Goal: Task Accomplishment & Management: Manage account settings

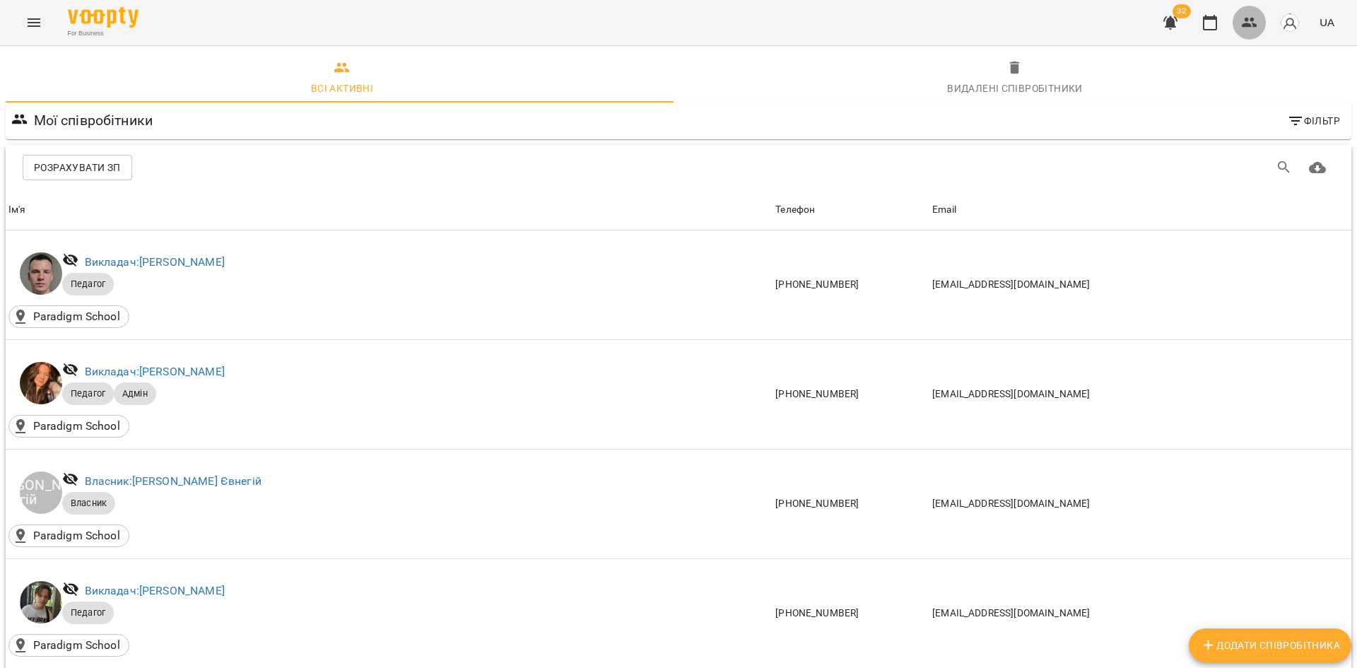
click at [1252, 30] on icon "button" at bounding box center [1249, 22] width 17 height 17
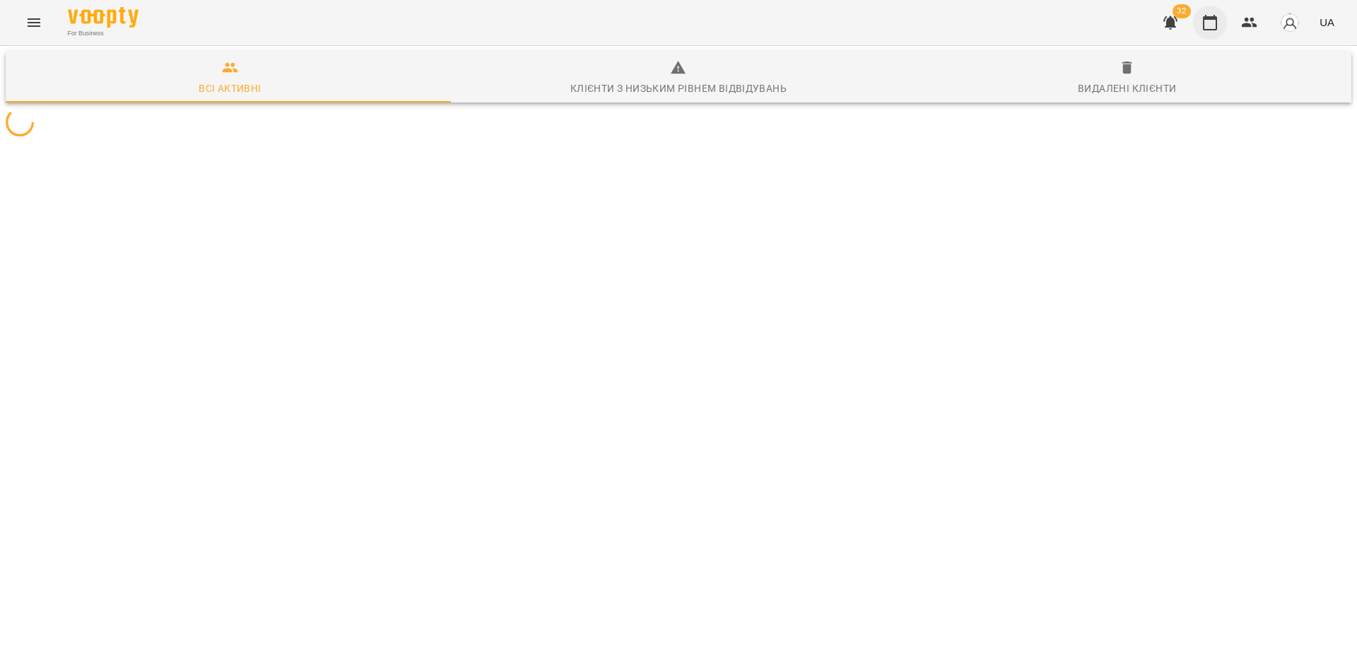
click at [1209, 29] on icon "button" at bounding box center [1210, 23] width 14 height 16
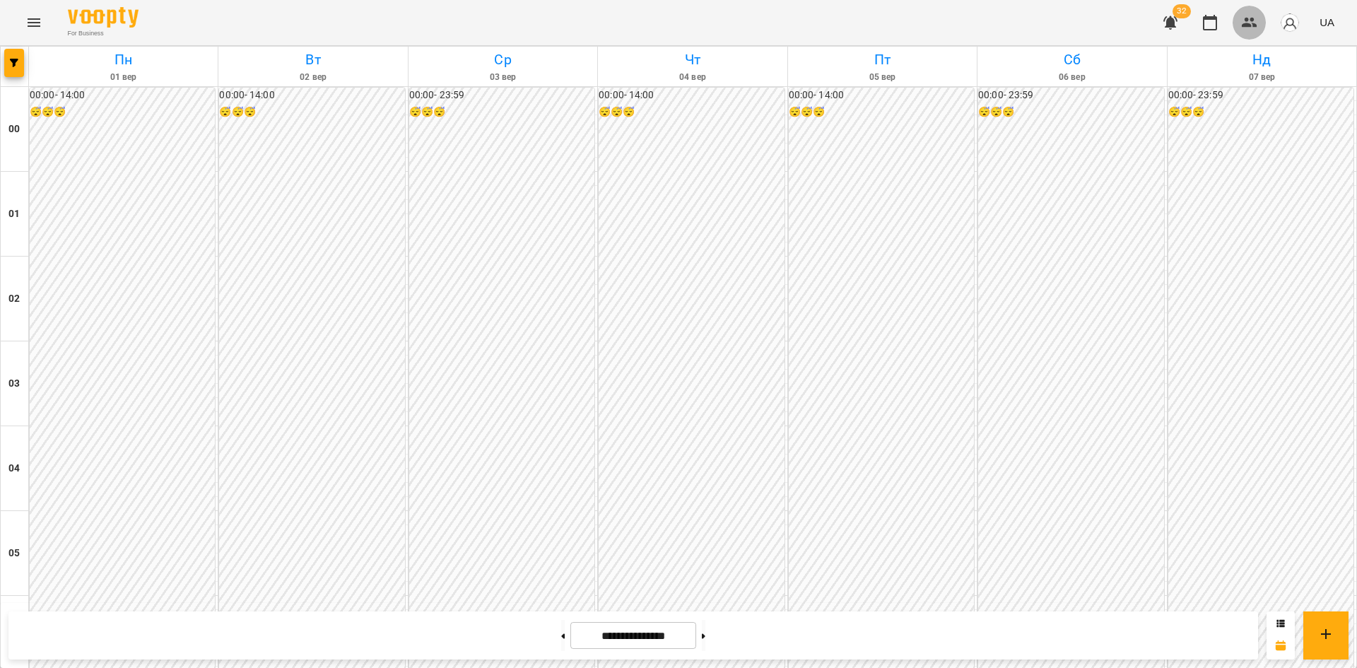
click at [1245, 35] on button "button" at bounding box center [1249, 23] width 34 height 34
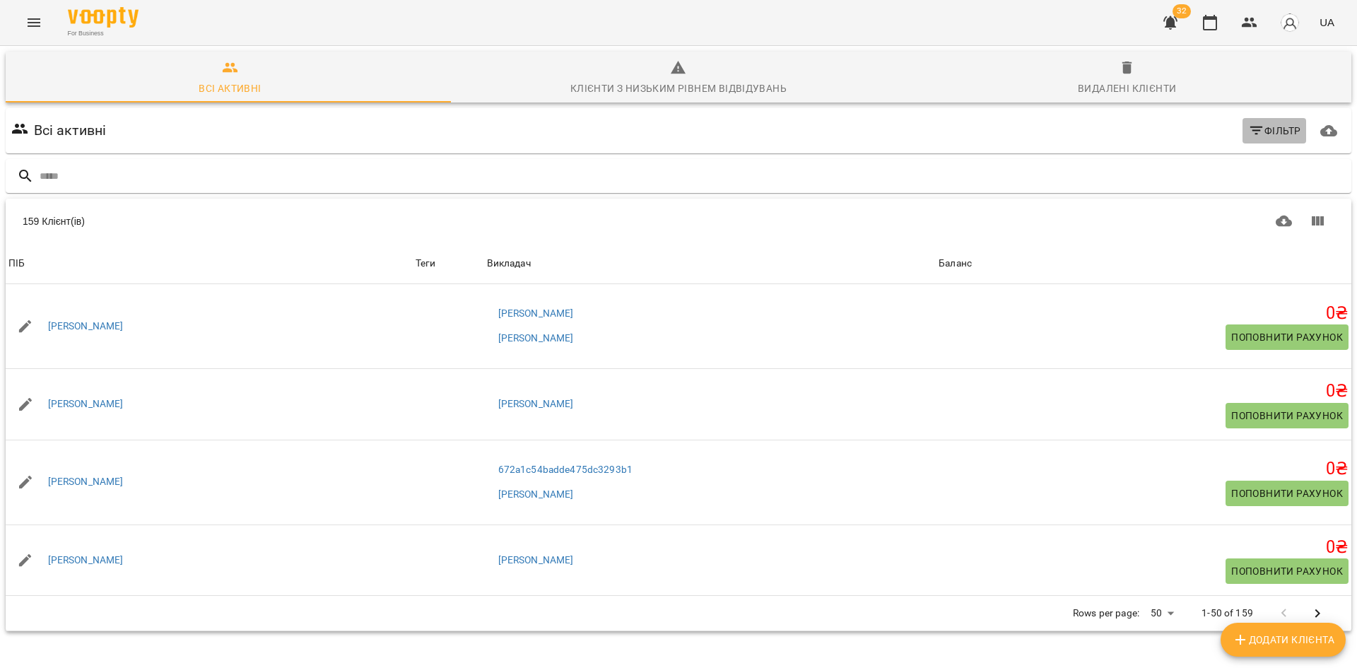
click at [1277, 118] on button "Фільтр" at bounding box center [1274, 130] width 64 height 25
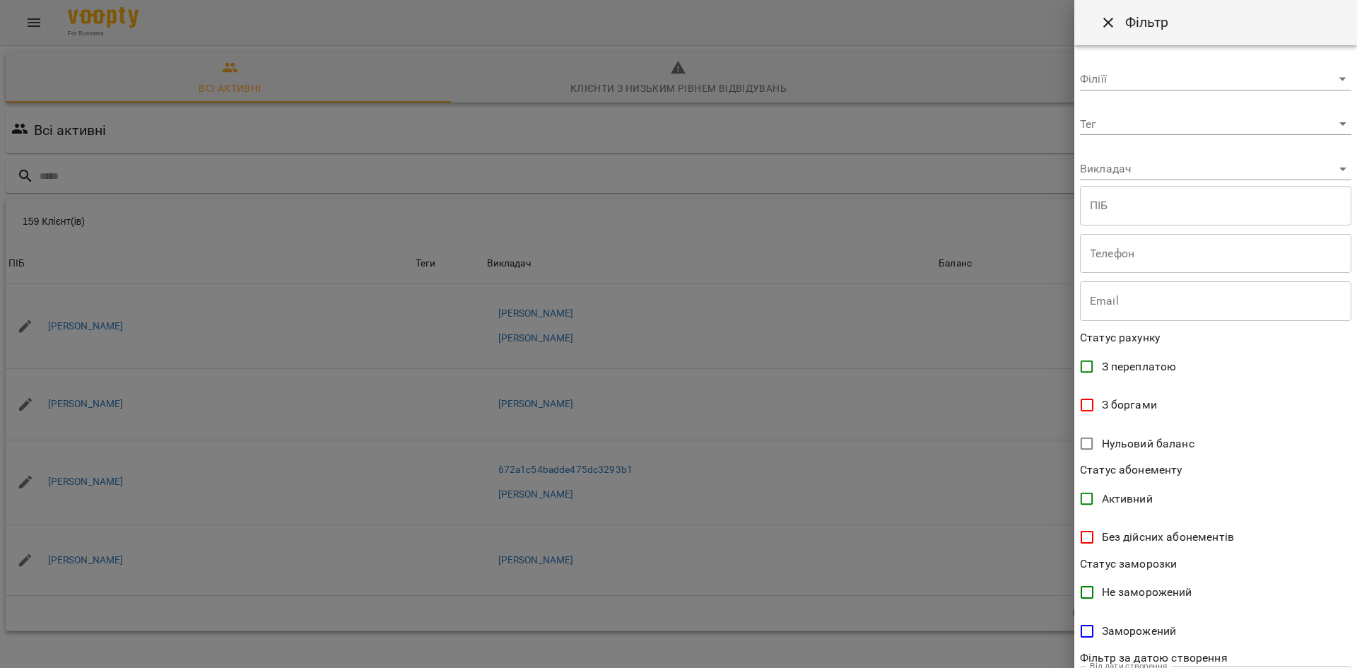
click at [1160, 367] on span "З переплатою" at bounding box center [1139, 366] width 75 height 17
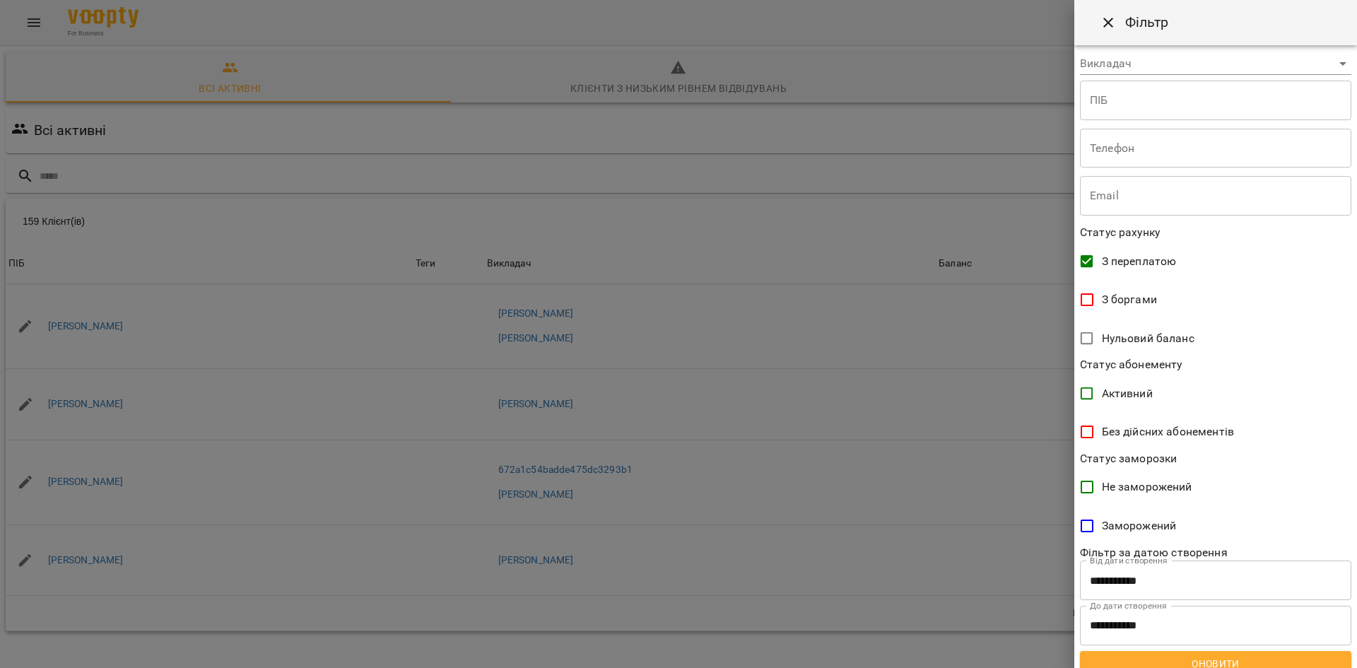
scroll to position [119, 0]
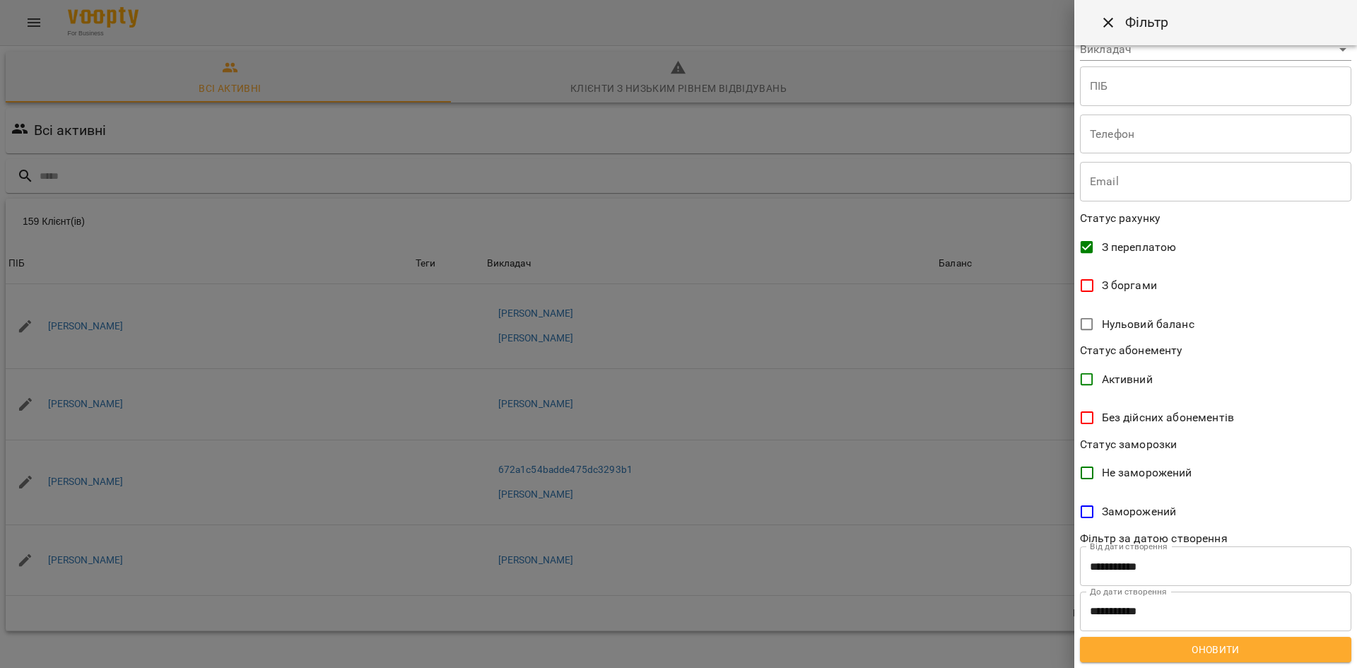
click at [1285, 658] on button "Оновити" at bounding box center [1215, 649] width 271 height 25
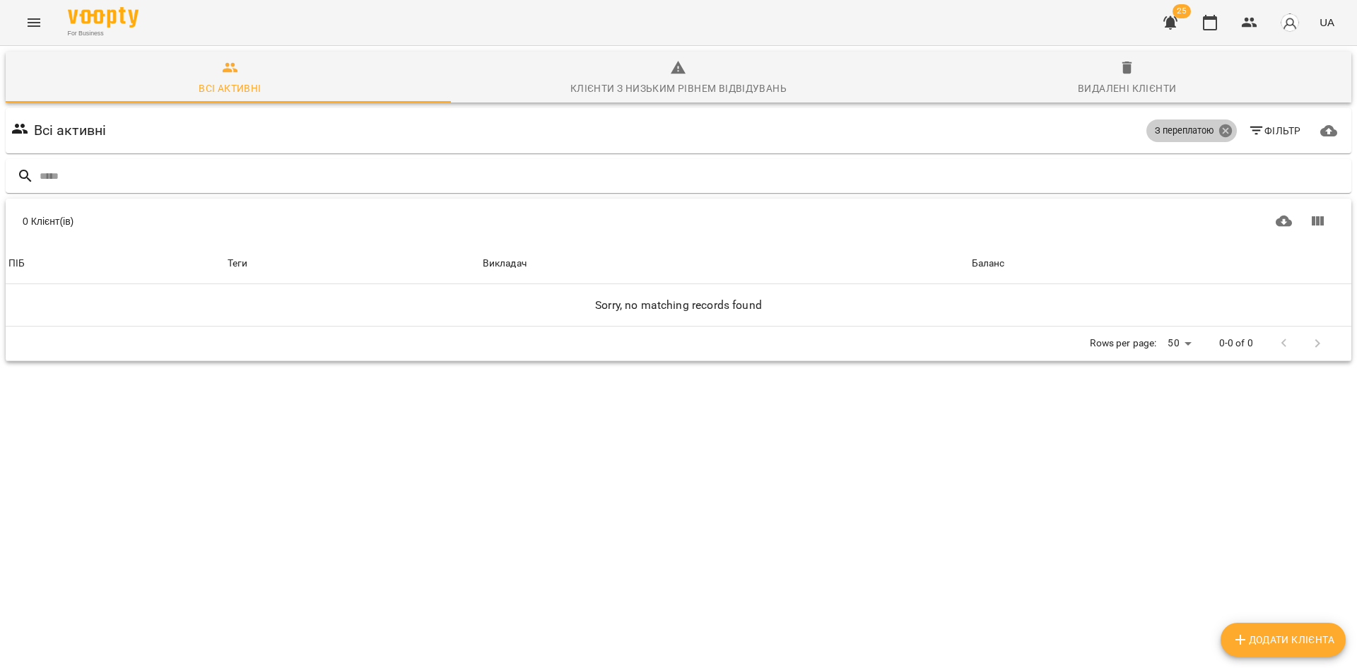
click at [1218, 129] on icon at bounding box center [1224, 130] width 13 height 13
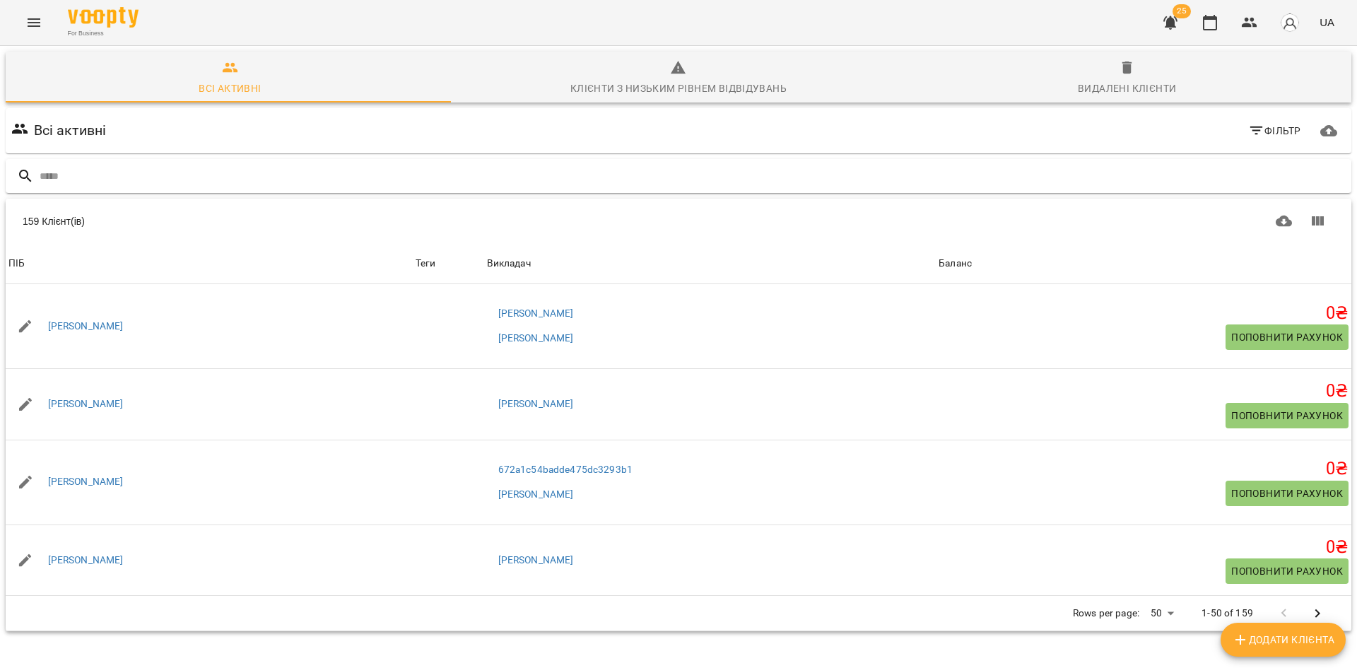
click at [1152, 189] on div at bounding box center [678, 176] width 1345 height 35
click at [1152, 183] on input "text" at bounding box center [693, 176] width 1306 height 23
click at [1152, 178] on input "text" at bounding box center [693, 176] width 1306 height 23
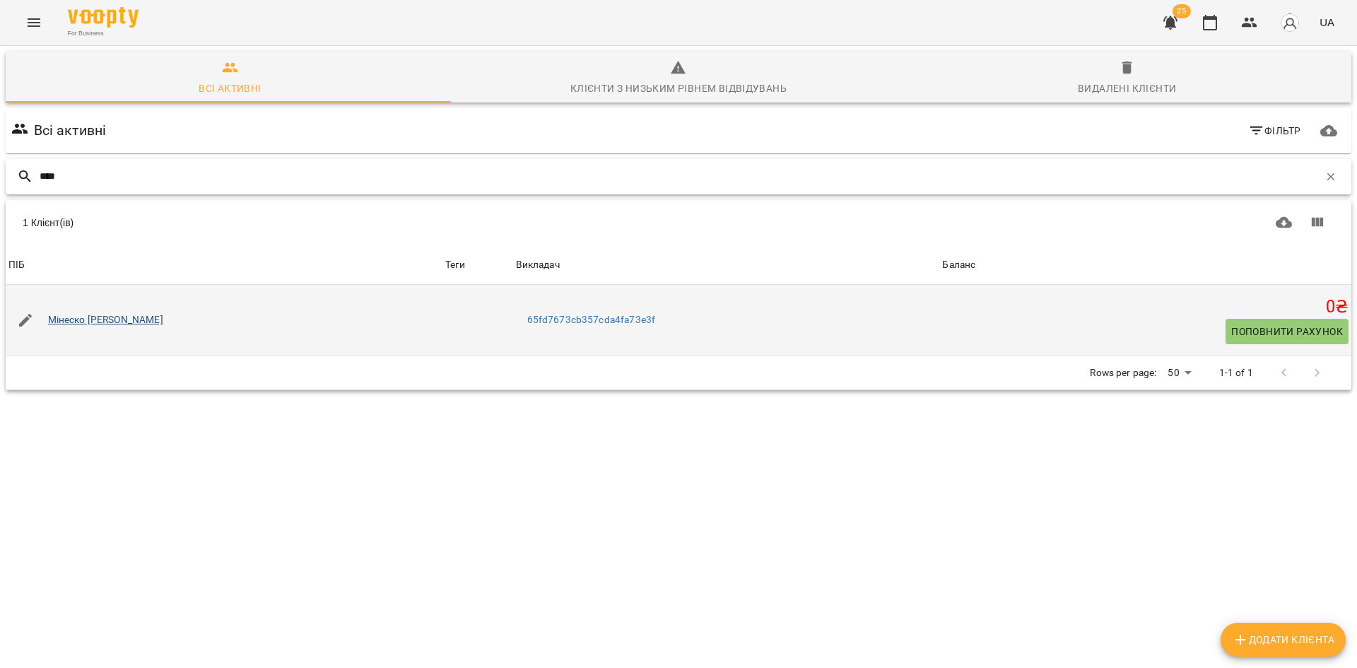
type input "****"
click at [87, 319] on link "Мінеско Філіп" at bounding box center [105, 320] width 115 height 14
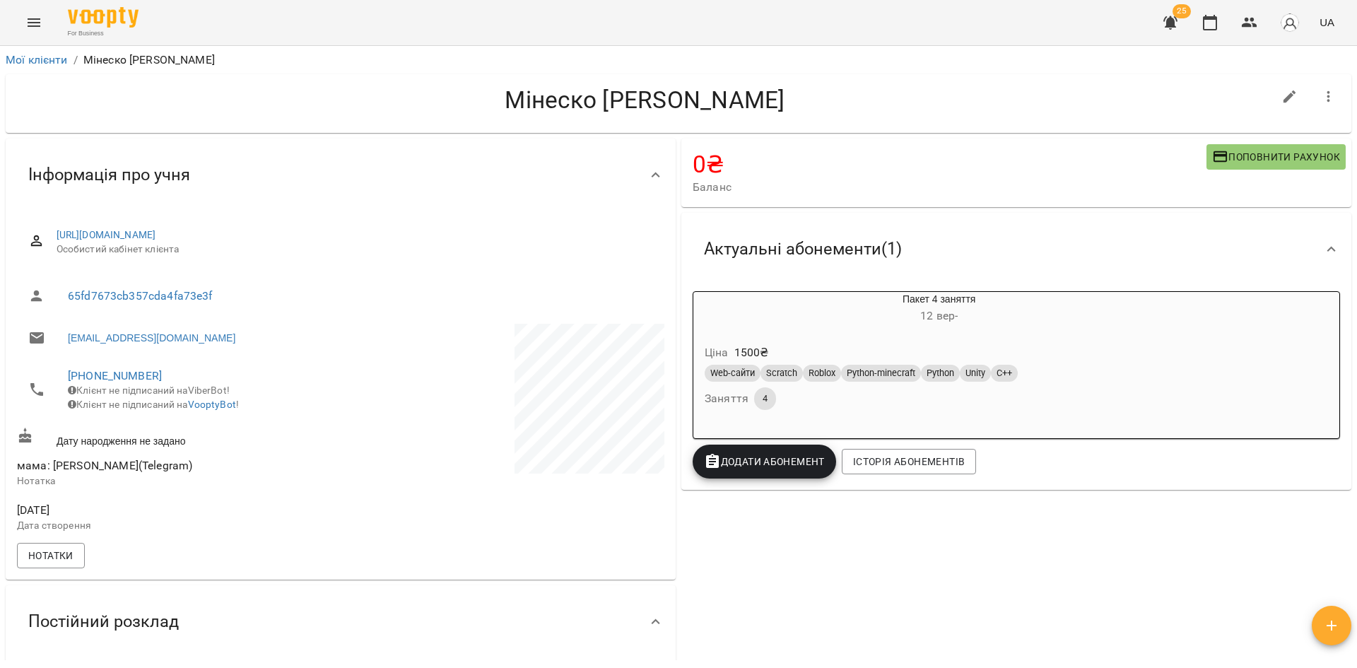
click at [943, 322] on span "12 вер -" at bounding box center [938, 315] width 37 height 13
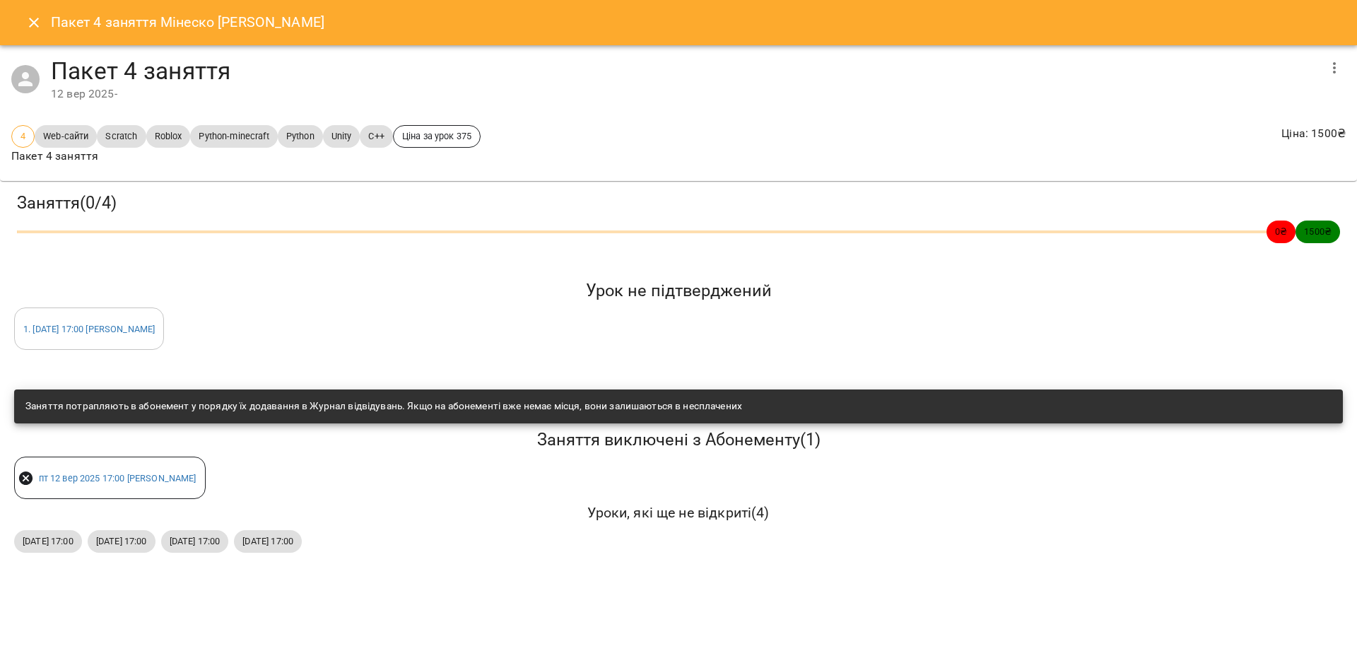
click at [1331, 70] on icon "button" at bounding box center [1334, 67] width 17 height 17
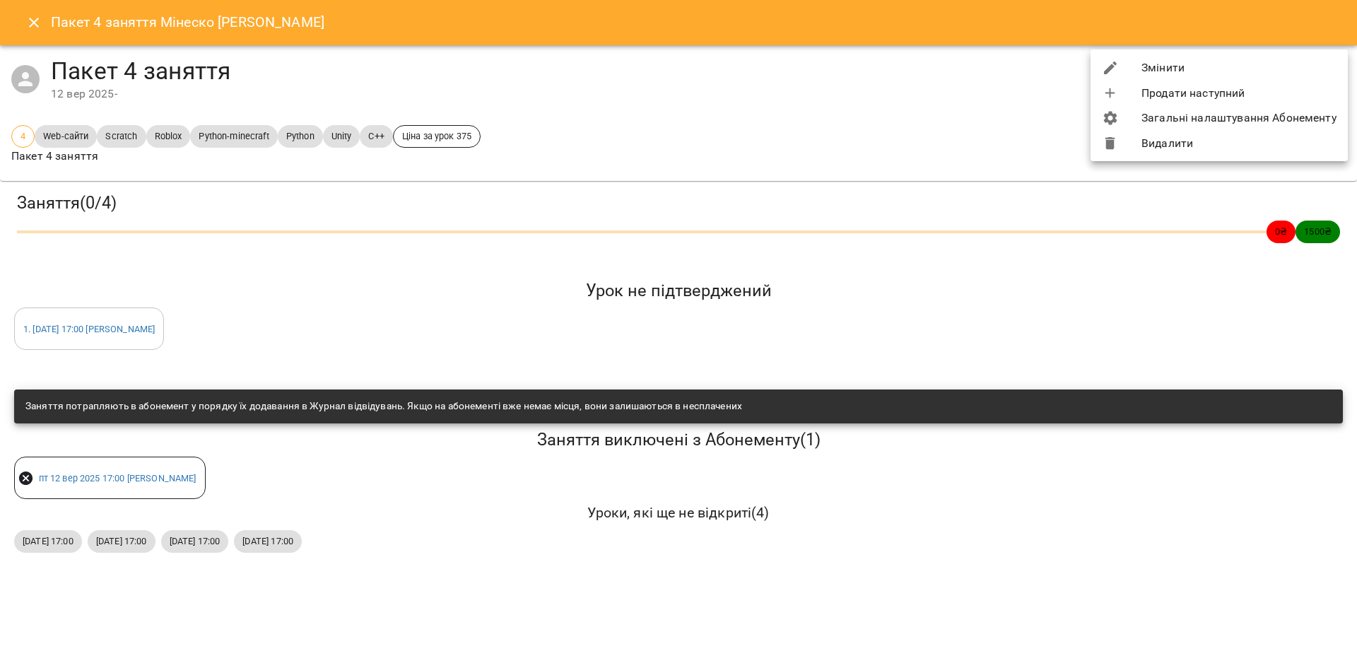
click at [1161, 72] on li "Змінити" at bounding box center [1218, 67] width 257 height 25
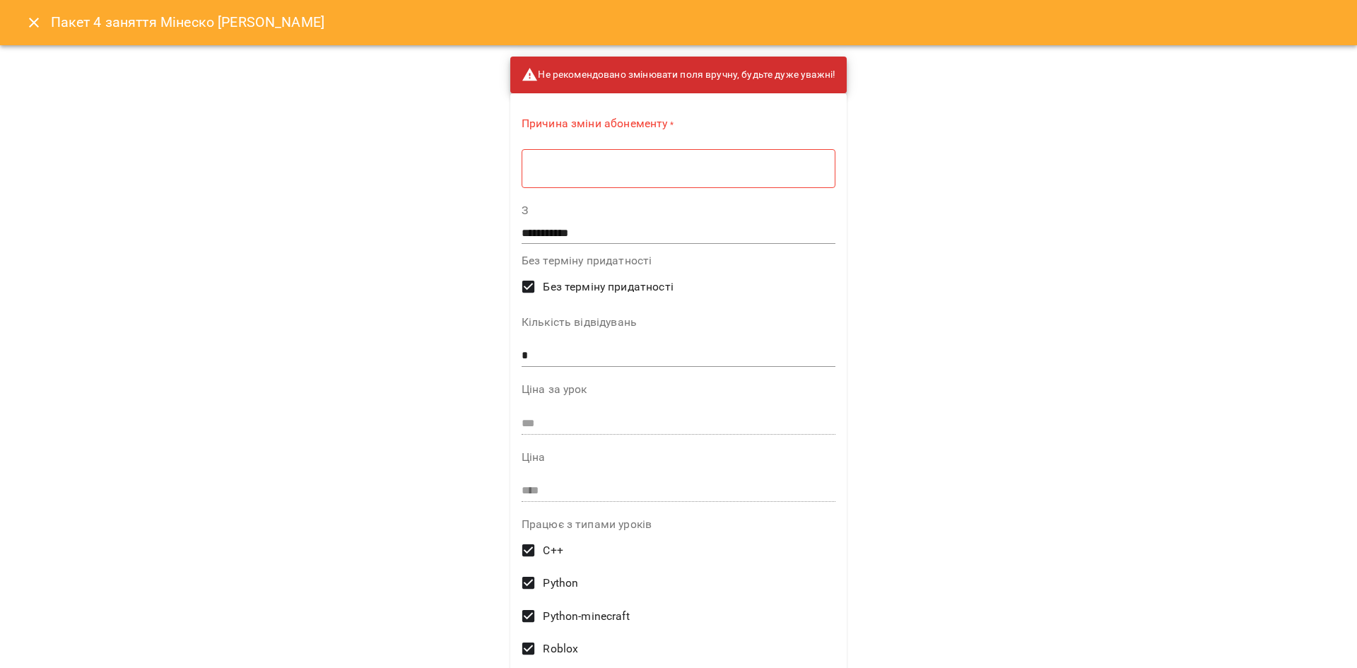
click at [708, 159] on div "* ​" at bounding box center [678, 168] width 314 height 40
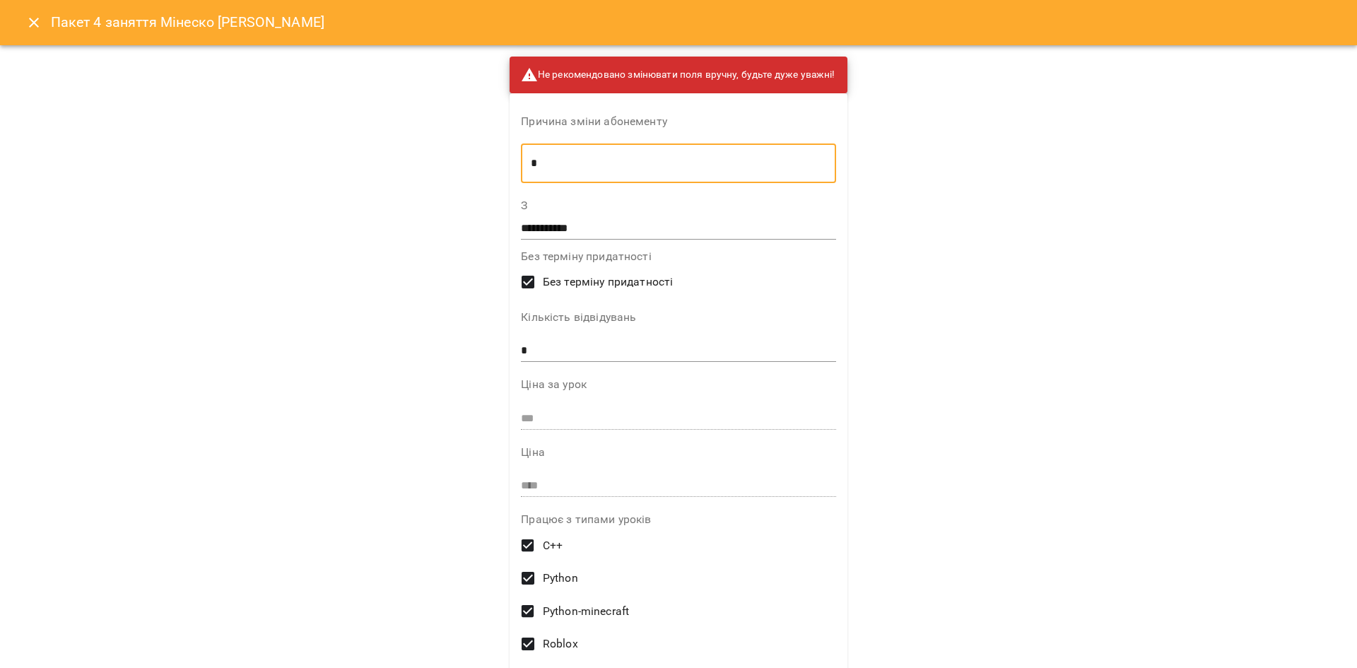
type textarea "*"
click at [656, 219] on input "**********" at bounding box center [678, 228] width 314 height 23
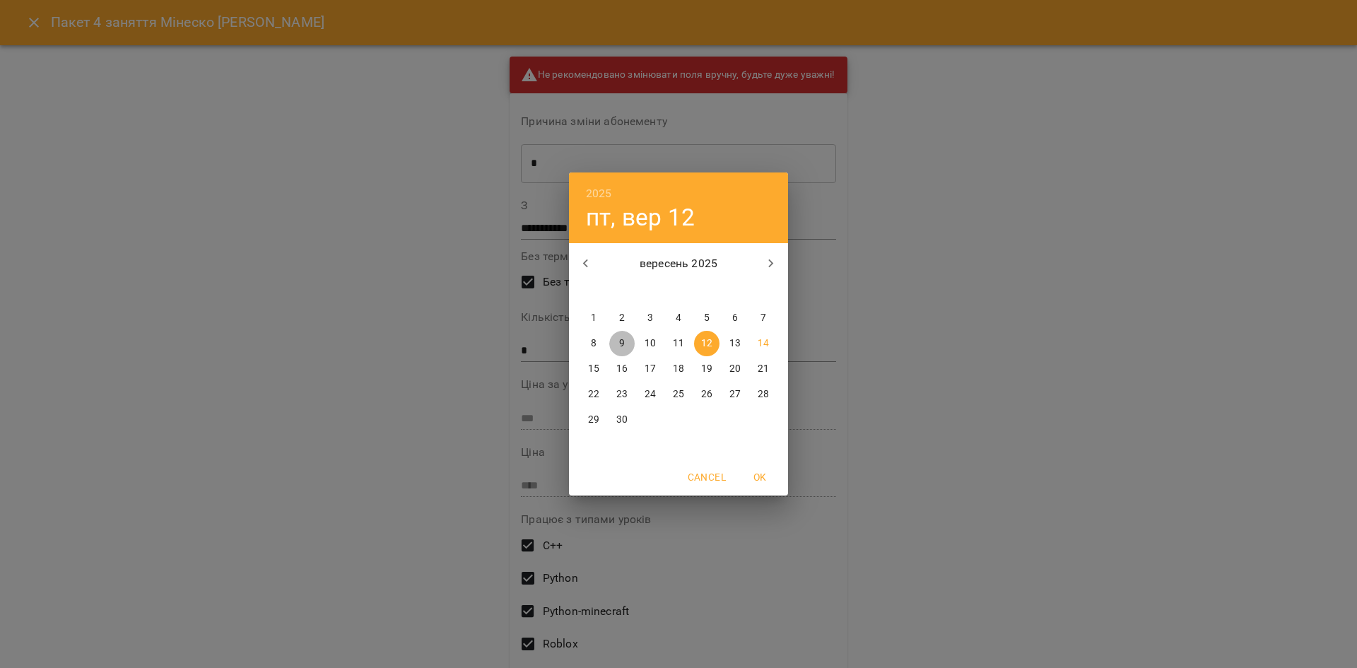
click at [627, 343] on span "9" at bounding box center [621, 343] width 25 height 14
type input "**********"
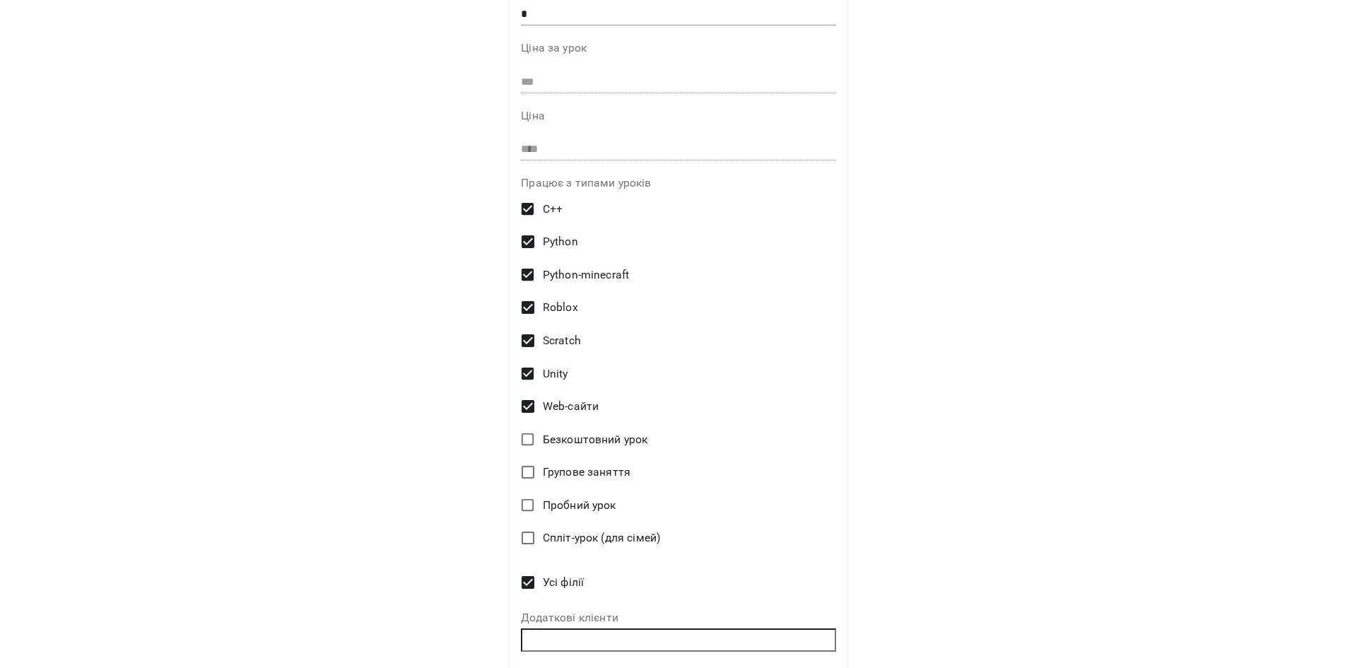
scroll to position [389, 0]
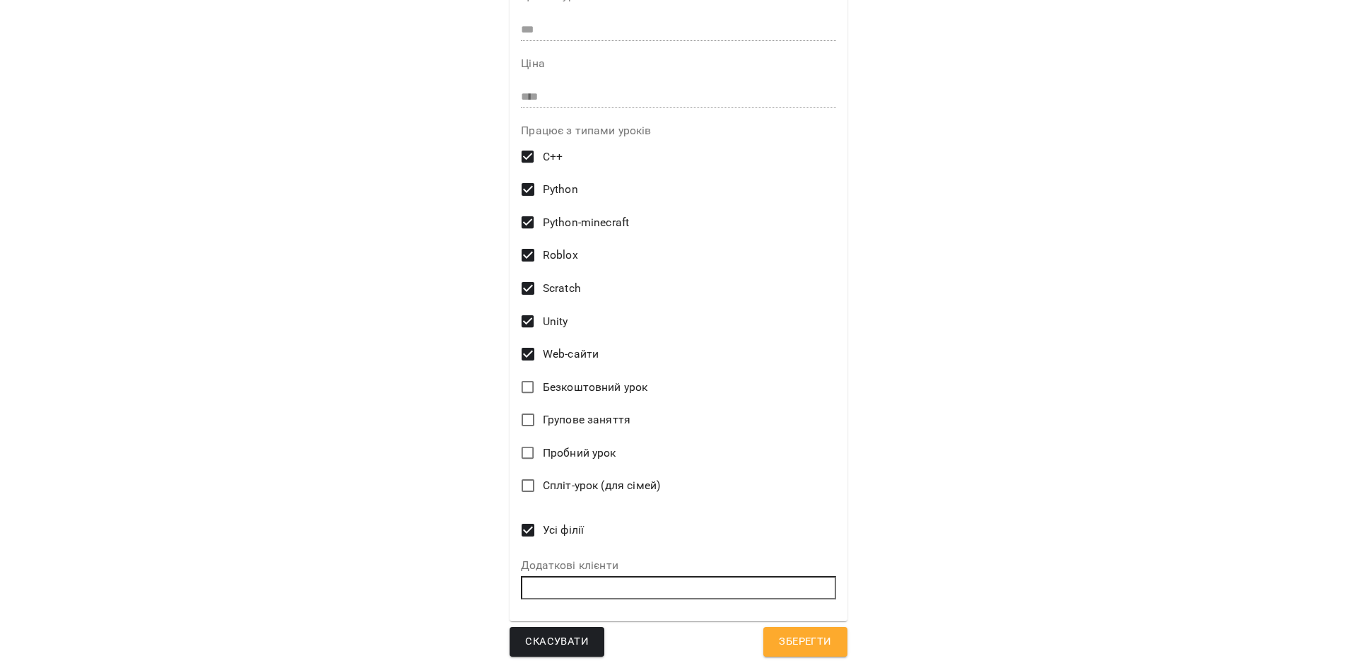
click at [805, 641] on span "Зберегти" at bounding box center [805, 641] width 52 height 18
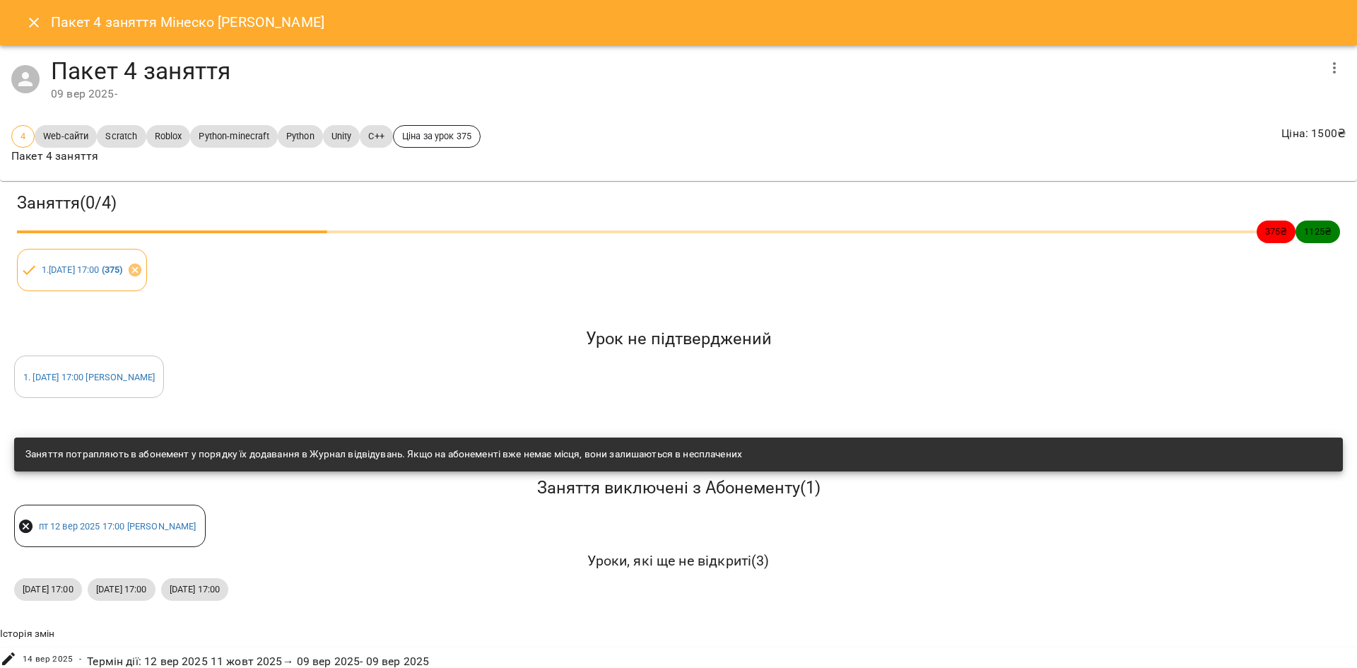
click at [28, 26] on icon "Close" at bounding box center [33, 22] width 17 height 17
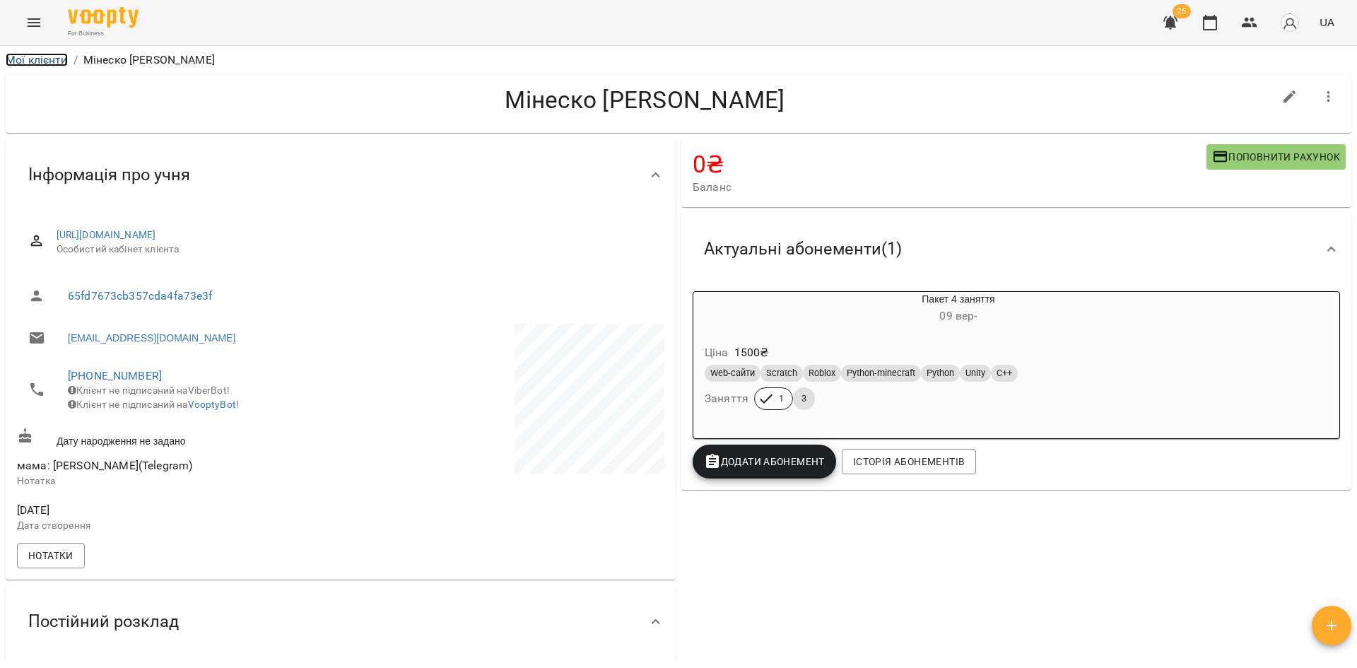
click at [33, 54] on link "Мої клієнти" at bounding box center [37, 59] width 62 height 13
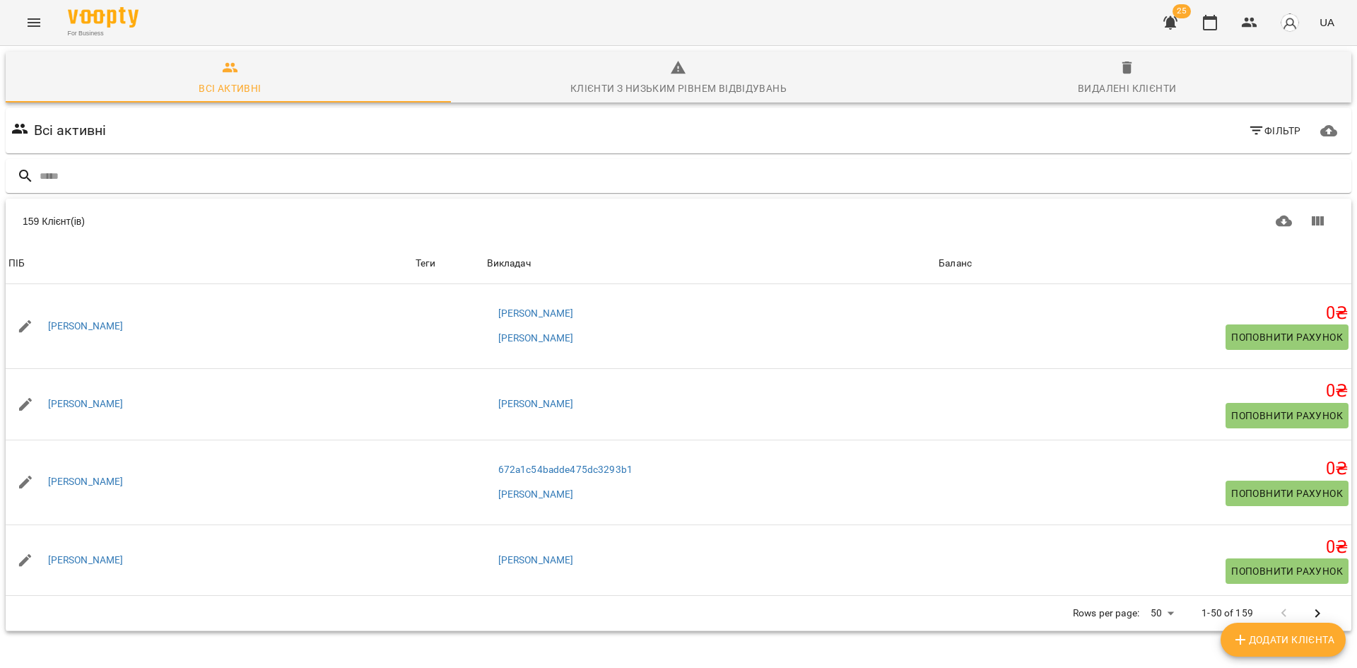
click at [1177, 30] on icon "button" at bounding box center [1170, 22] width 17 height 17
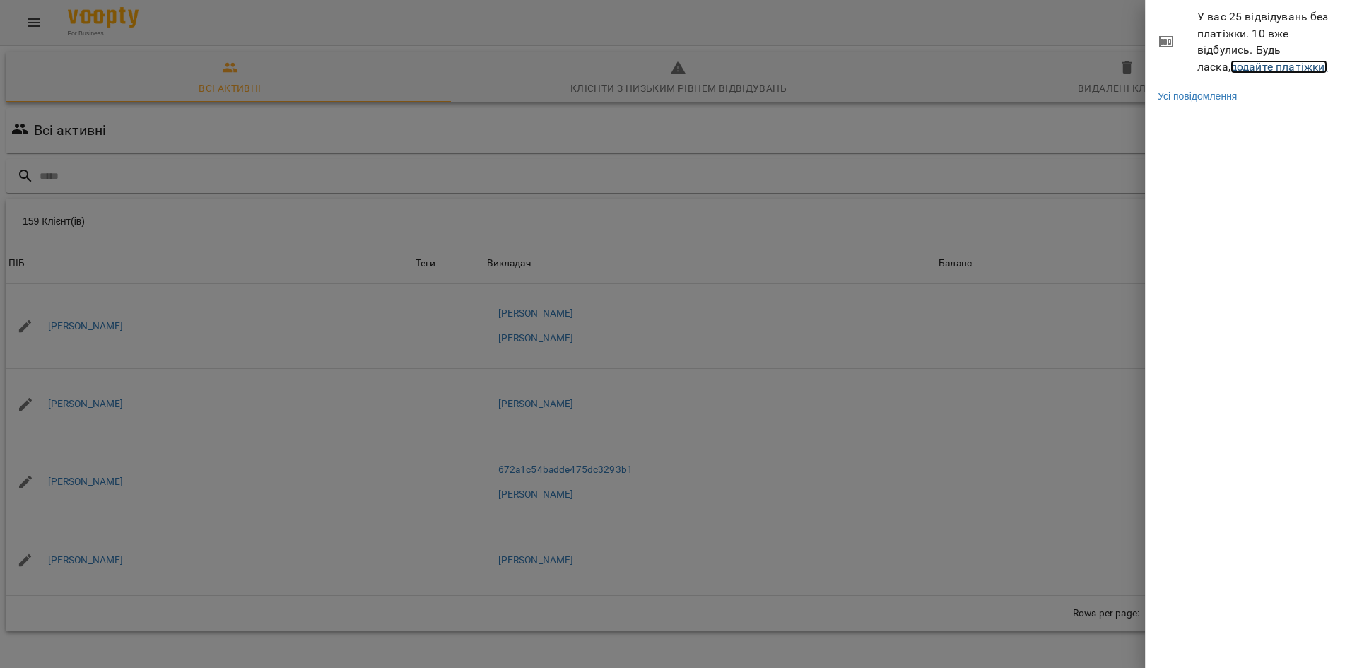
click at [1230, 65] on link "додайте платіжки!" at bounding box center [1279, 66] width 98 height 13
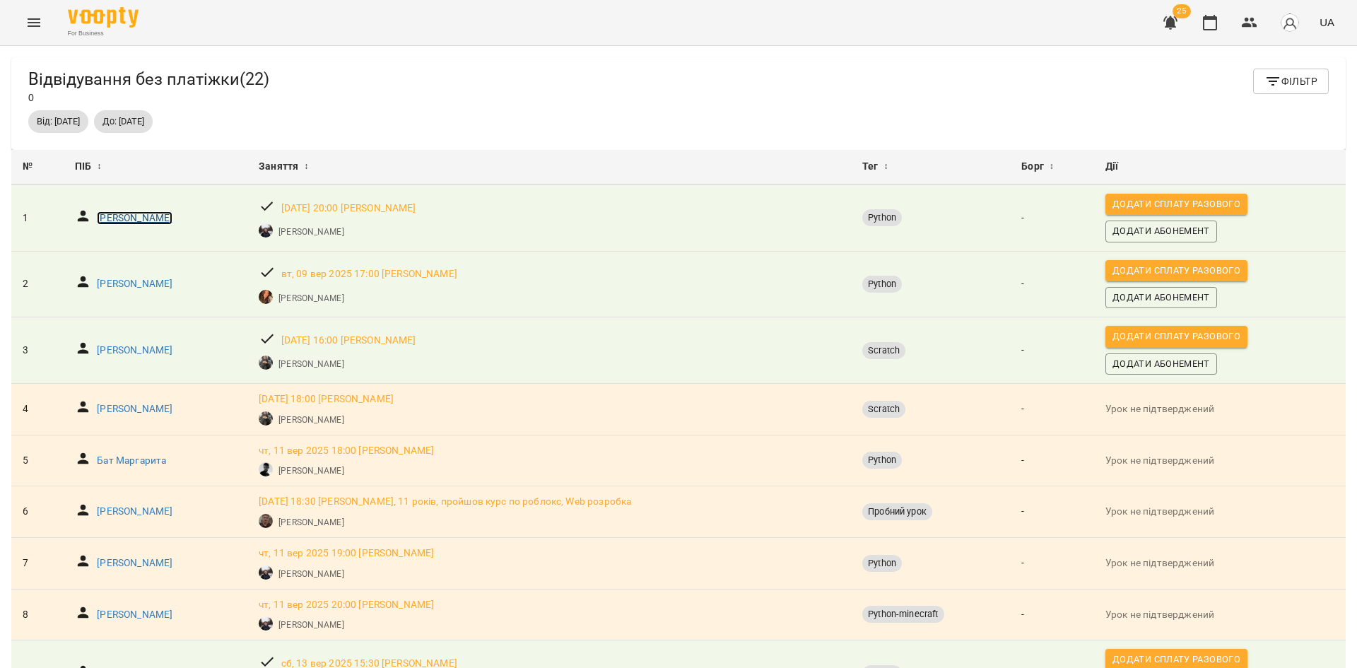
drag, startPoint x: 389, startPoint y: 213, endPoint x: 107, endPoint y: 223, distance: 282.8
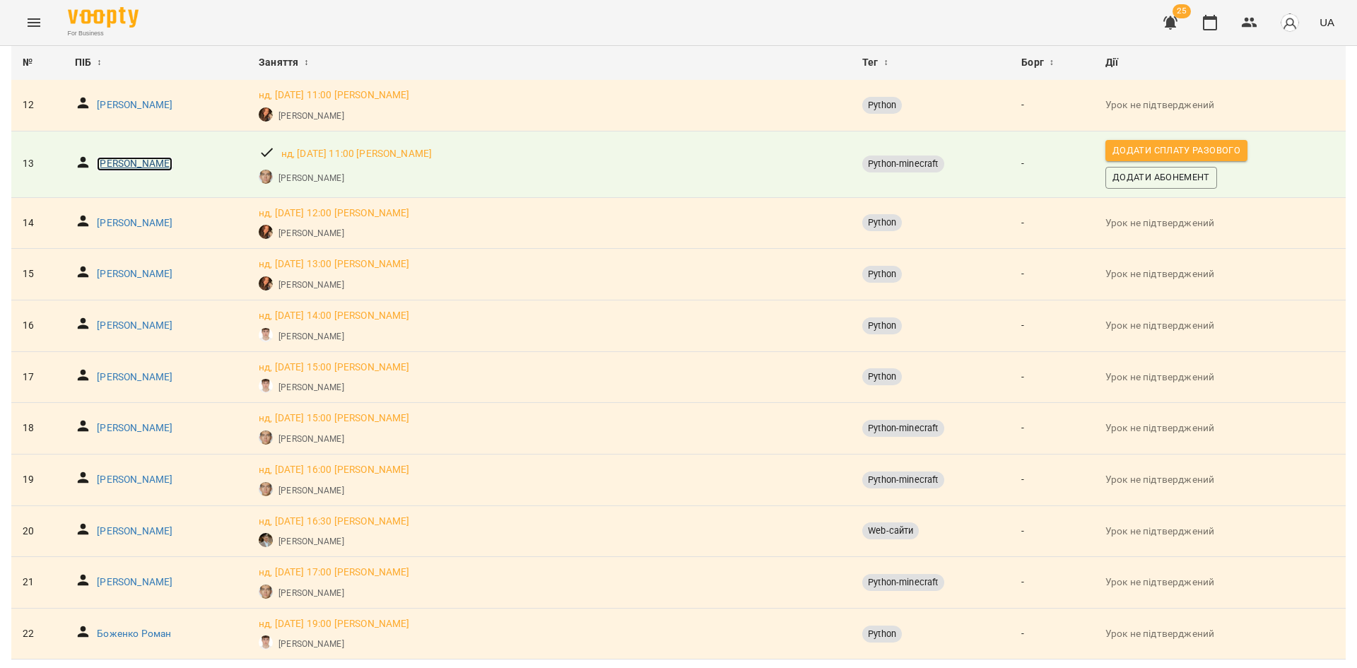
scroll to position [807, 0]
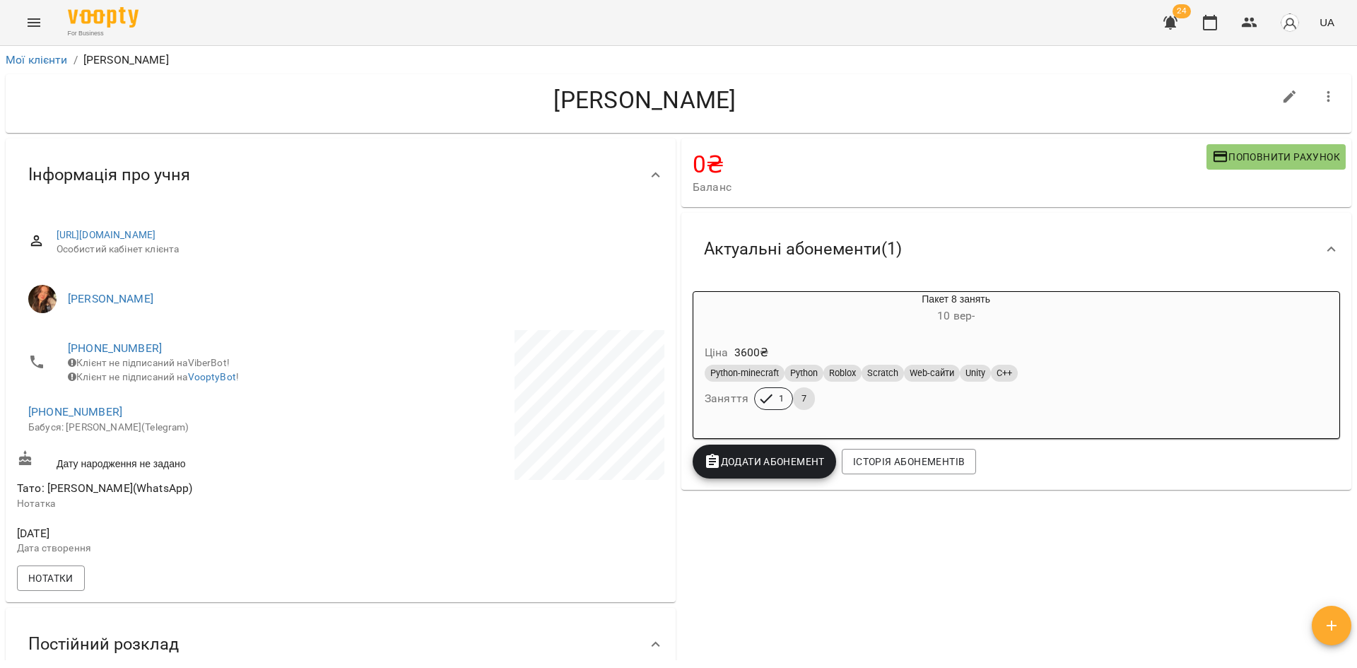
click at [858, 310] on h6 "10 вер -" at bounding box center [955, 316] width 525 height 20
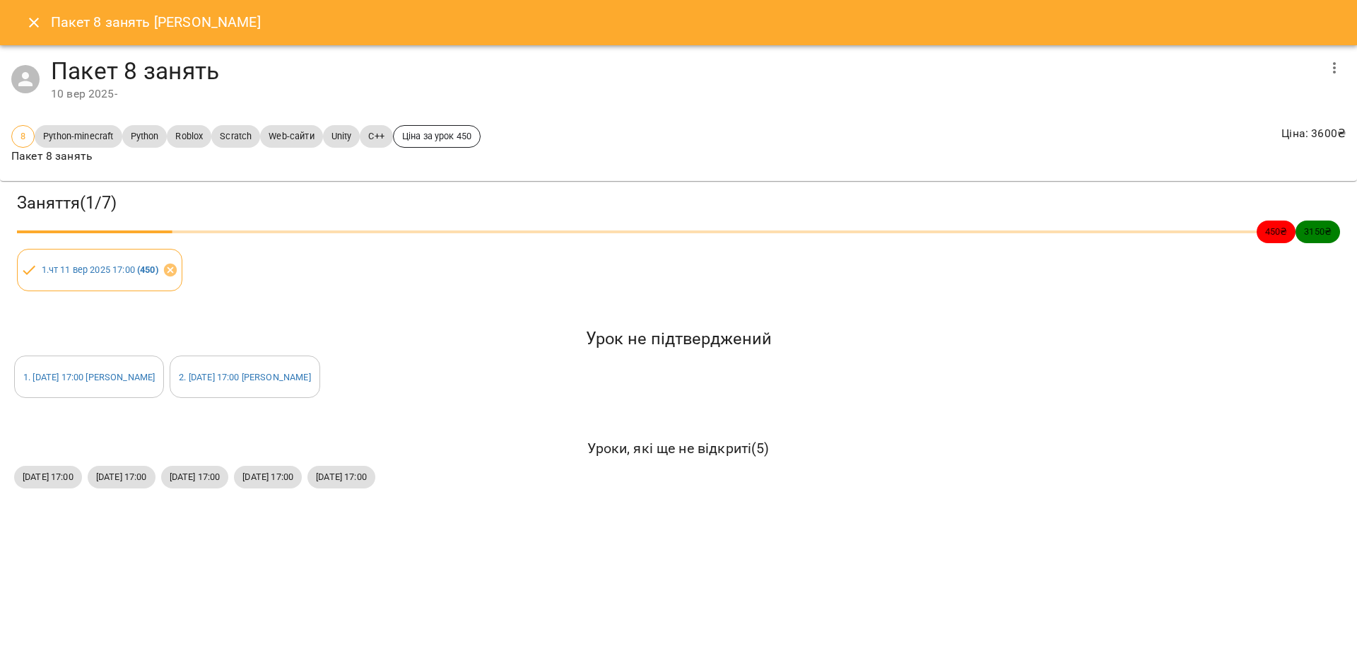
click at [1334, 66] on icon "button" at bounding box center [1334, 67] width 3 height 11
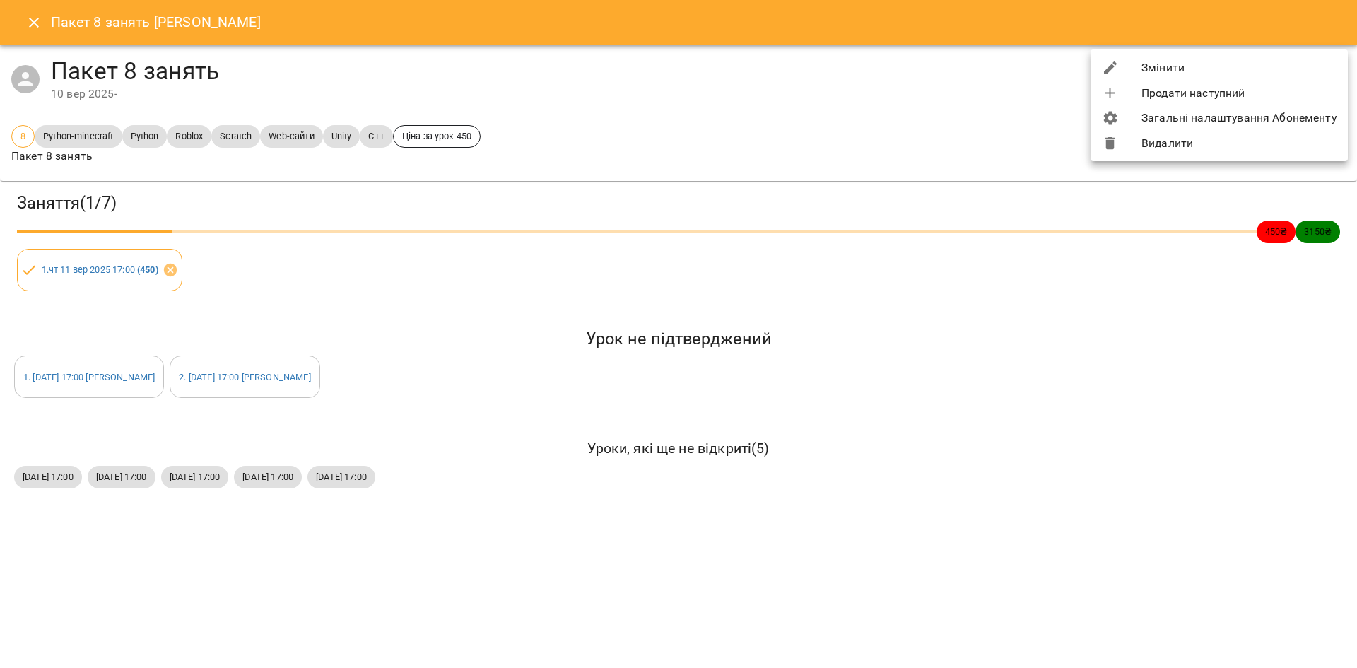
click at [1218, 72] on li "Змінити" at bounding box center [1218, 67] width 257 height 25
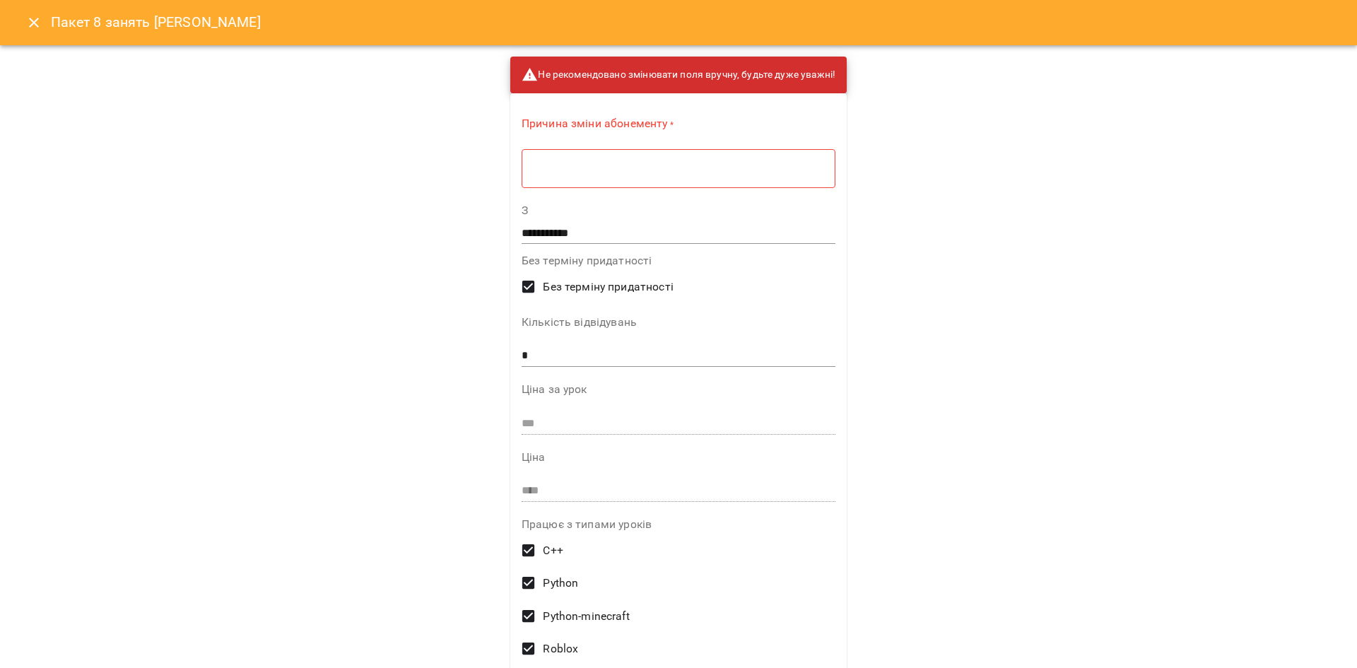
click at [703, 161] on div "* ​" at bounding box center [678, 168] width 314 height 40
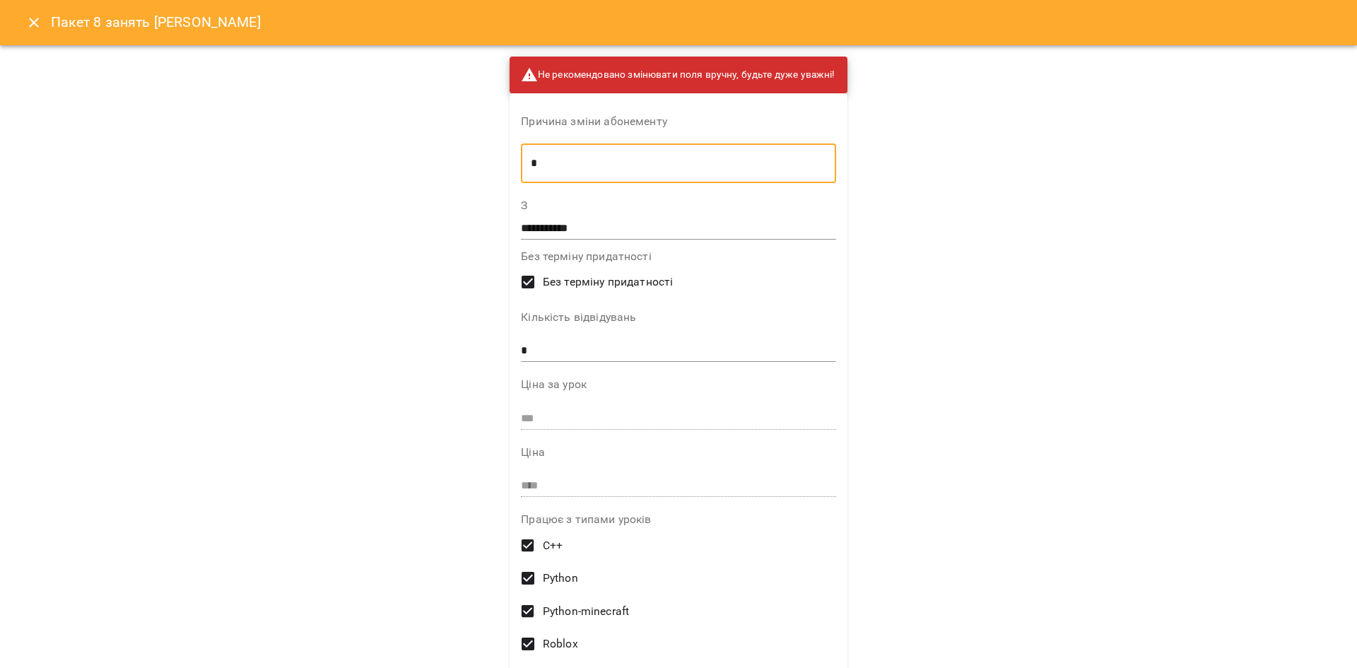
type textarea "*"
click at [683, 225] on input "**********" at bounding box center [678, 228] width 314 height 23
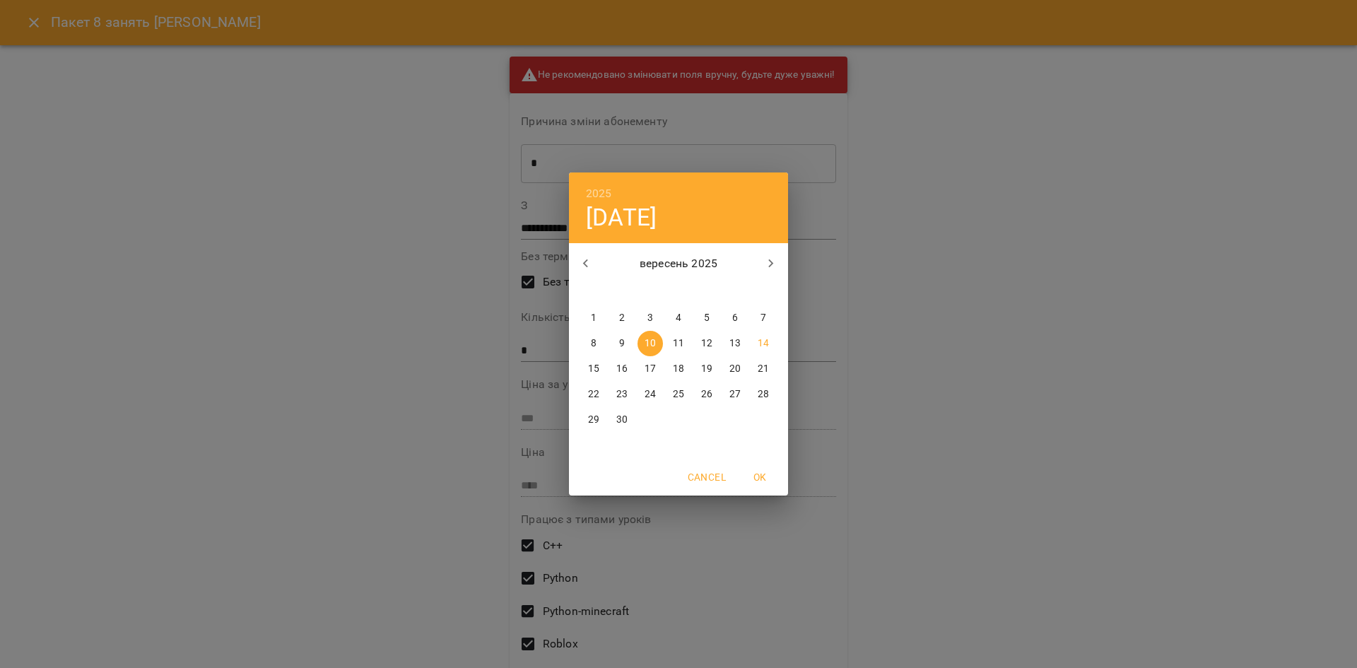
click at [624, 344] on p "9" at bounding box center [622, 343] width 6 height 14
type input "**********"
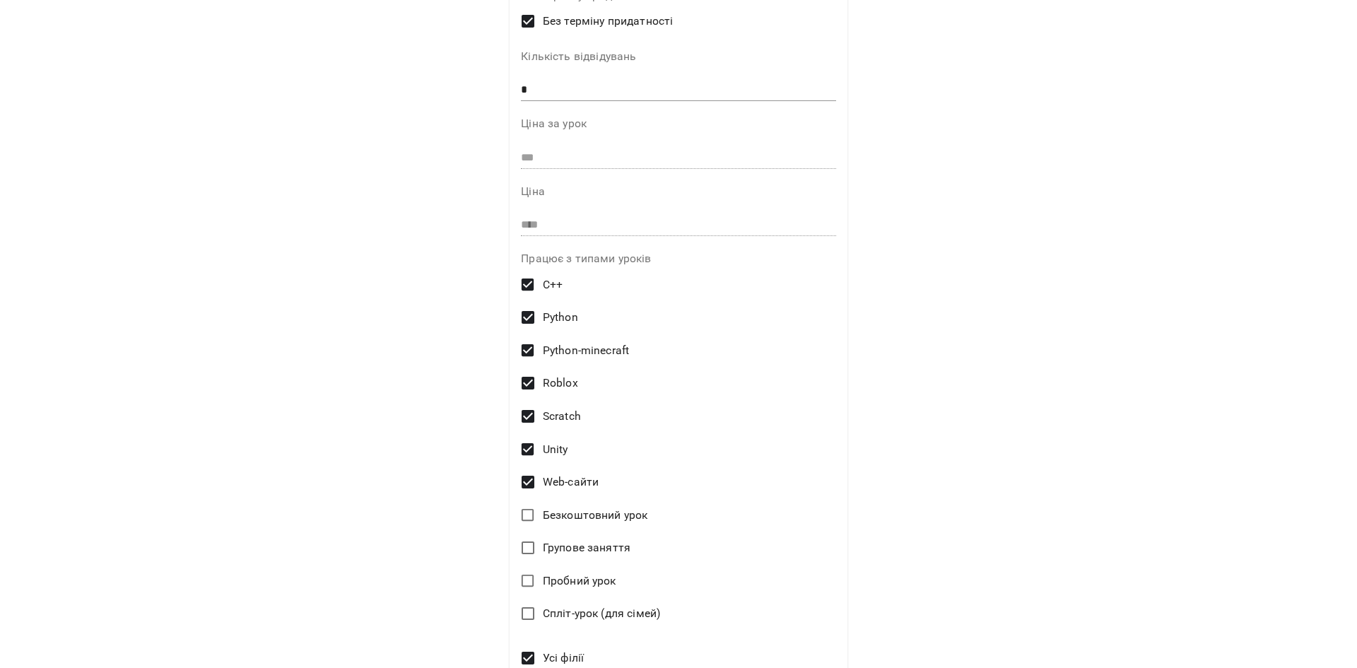
scroll to position [389, 0]
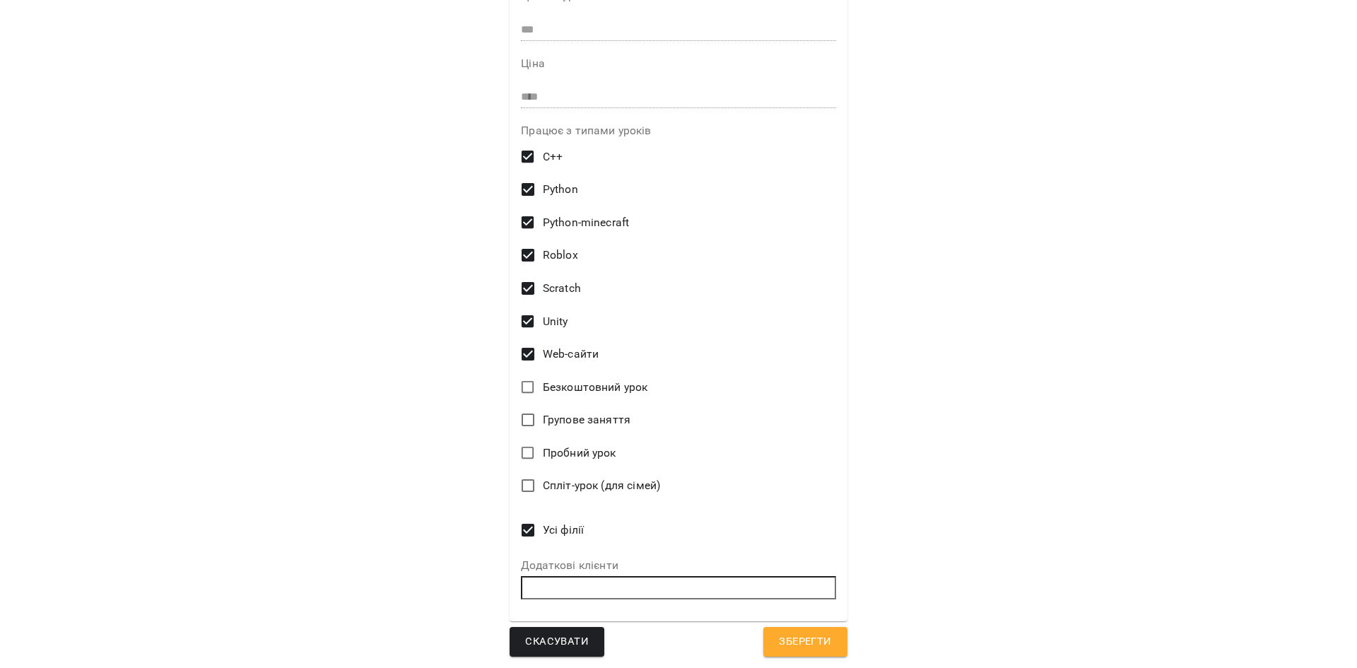
click at [820, 634] on span "Зберегти" at bounding box center [805, 641] width 52 height 18
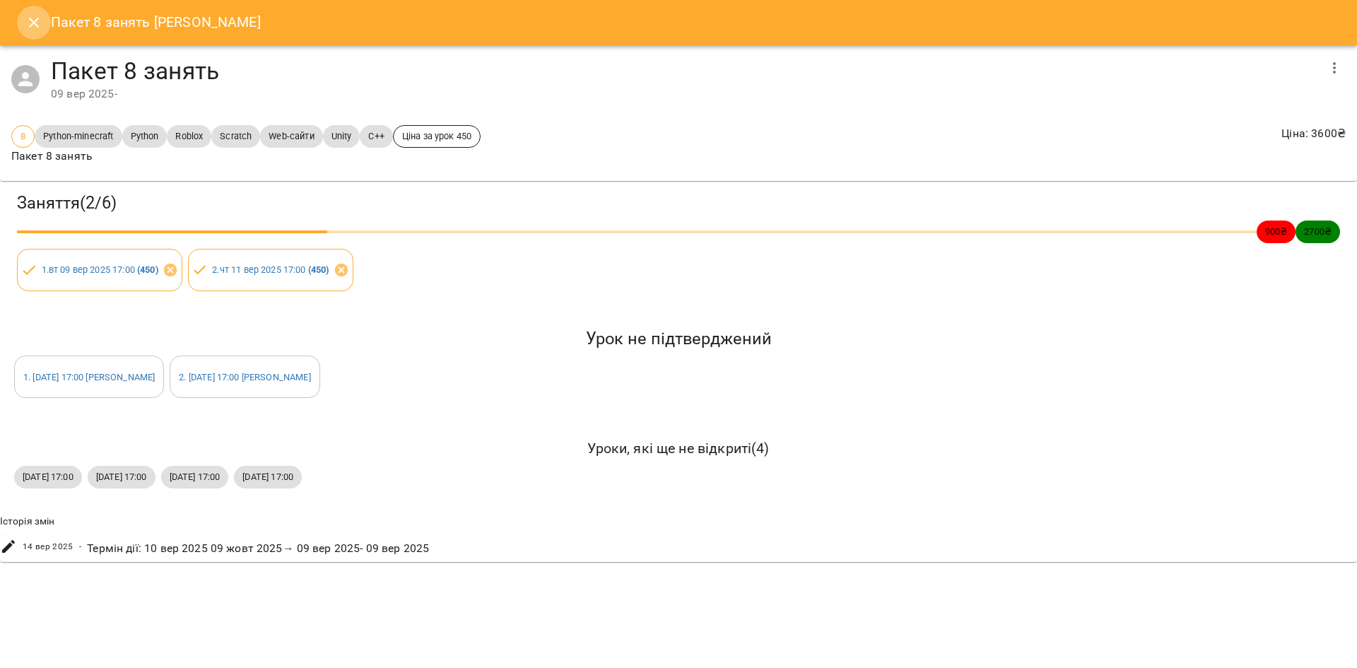
click at [45, 26] on button "Close" at bounding box center [34, 23] width 34 height 34
